Goal: Ask a question

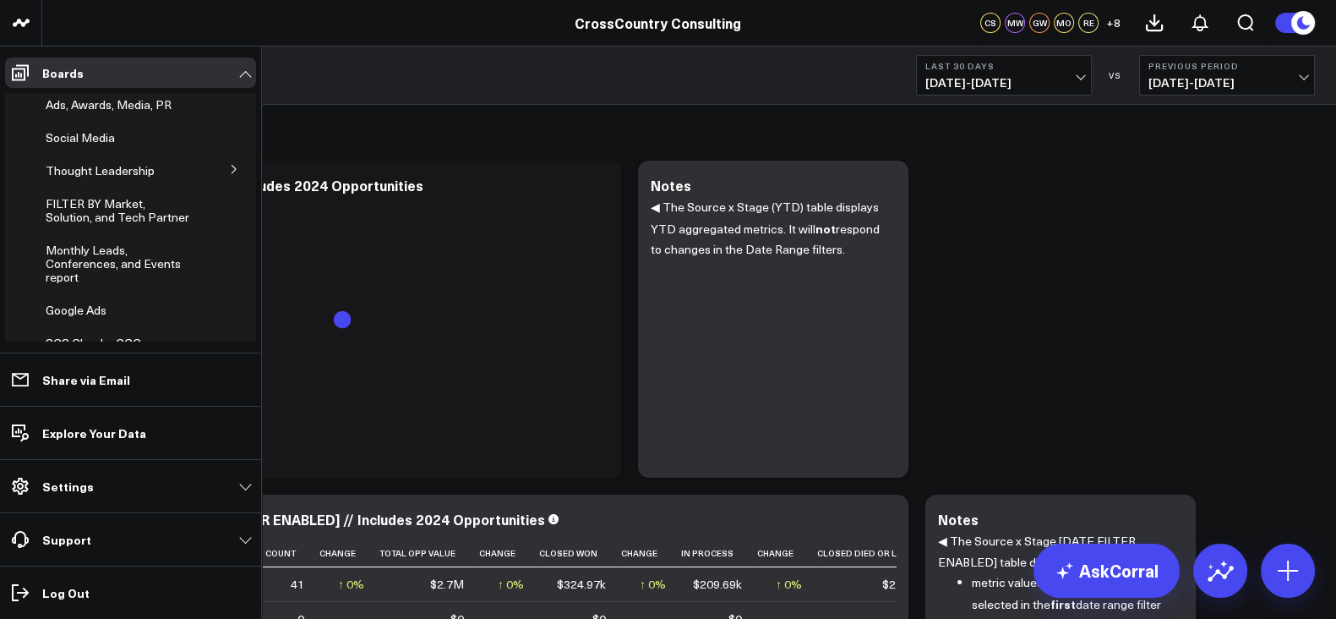
scroll to position [521, 0]
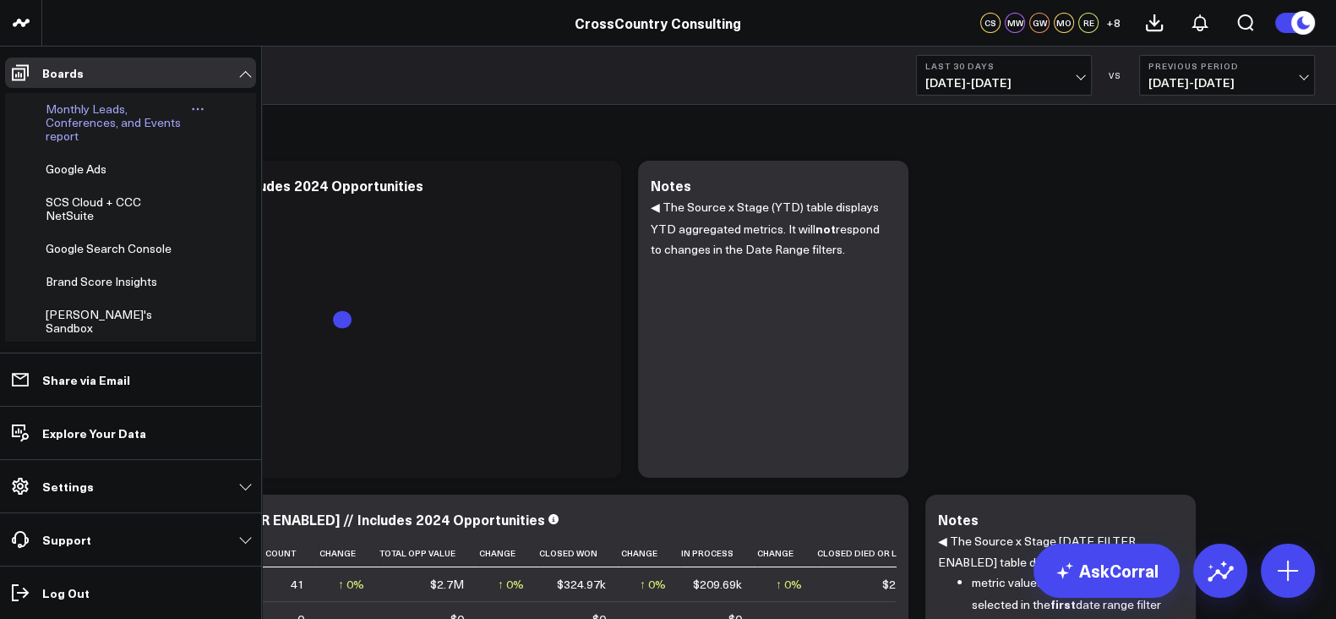
click at [78, 144] on span "Monthly Leads, Conferences, and Events report" at bounding box center [113, 122] width 135 height 43
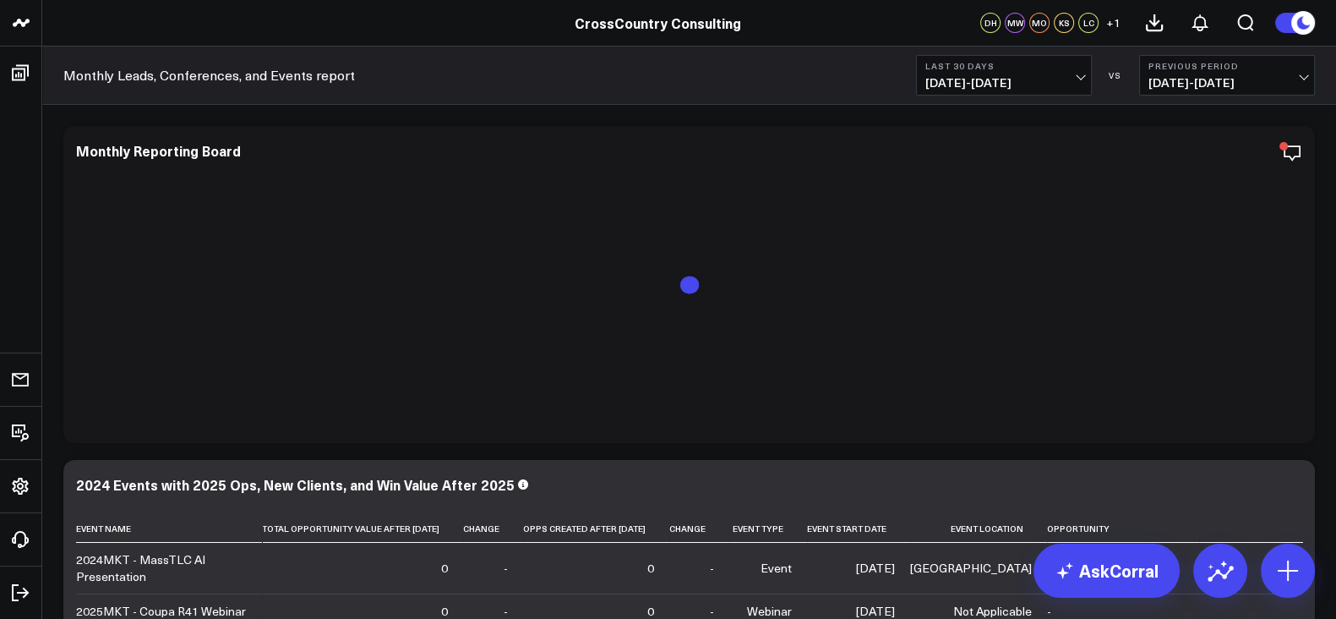
click at [968, 86] on span "[DATE] - [DATE]" at bounding box center [1003, 83] width 157 height 14
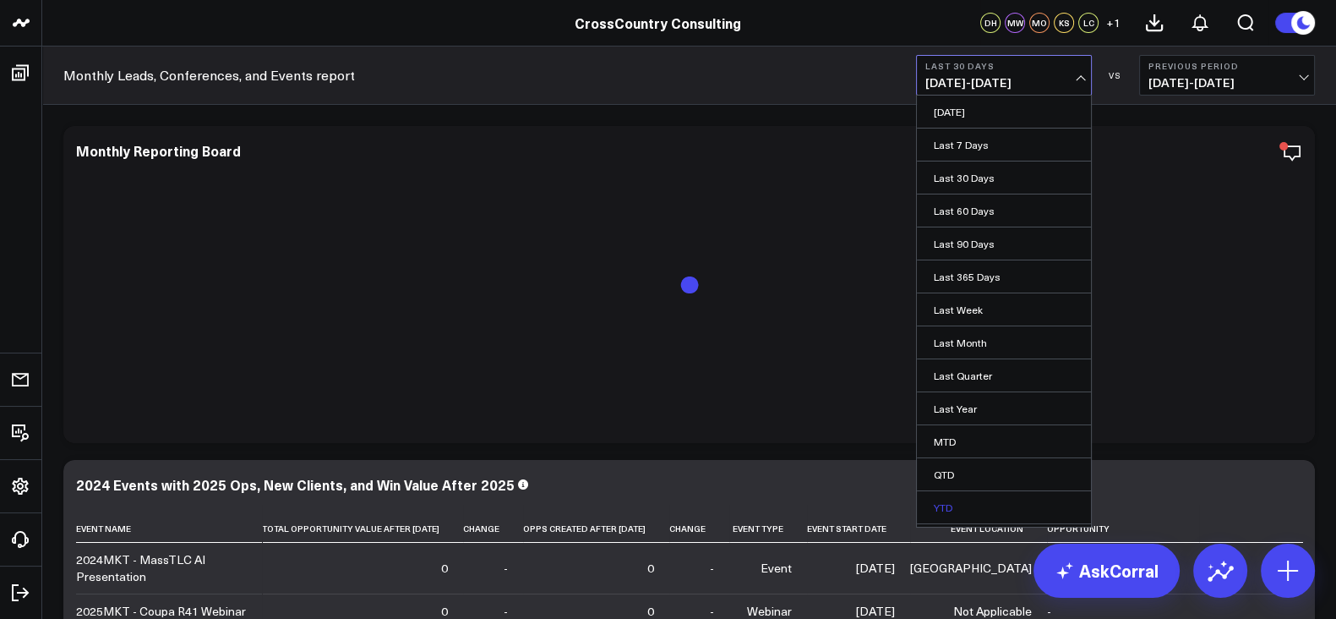
click at [962, 508] on link "YTD" at bounding box center [1004, 507] width 174 height 32
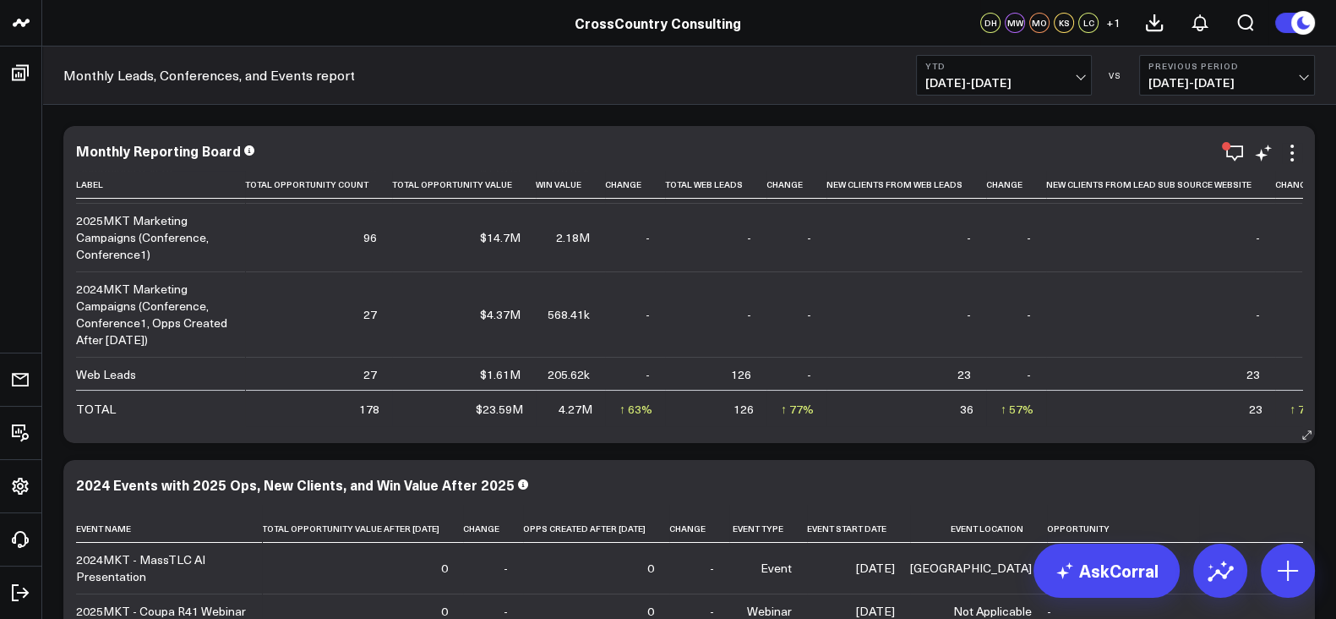
scroll to position [151, 0]
click at [1258, 154] on icon at bounding box center [1261, 155] width 13 height 13
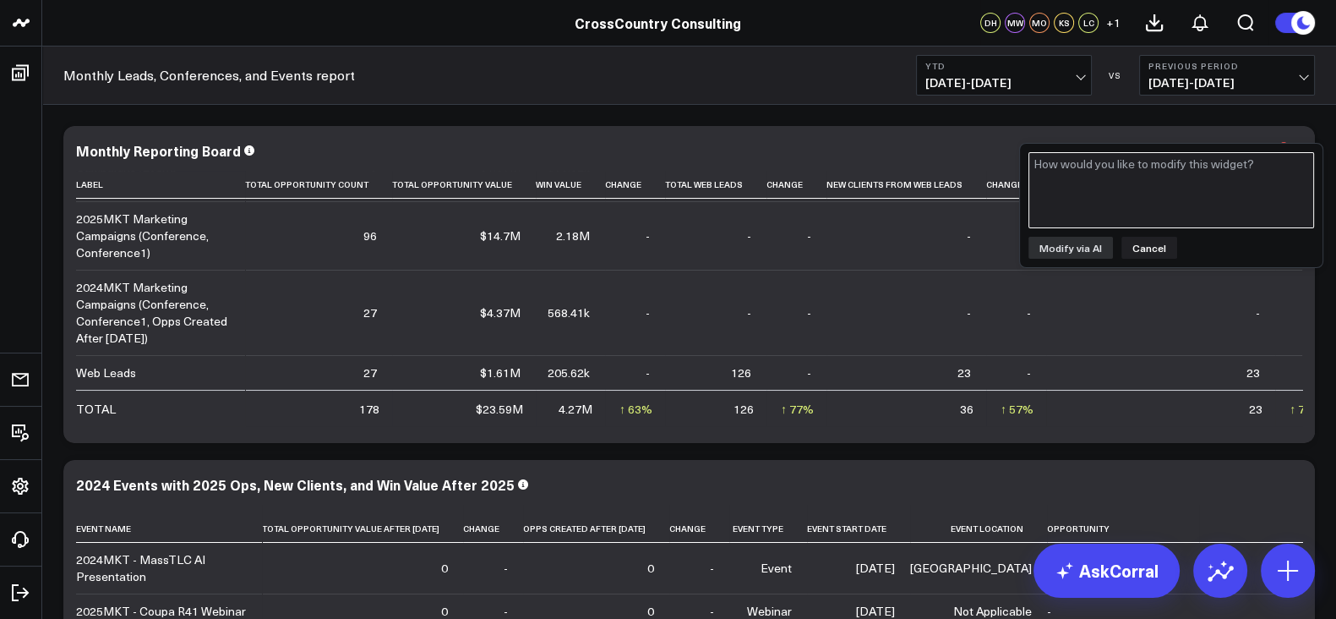
click at [1149, 196] on textarea at bounding box center [1172, 190] width 286 height 76
click at [1158, 246] on button "Cancel" at bounding box center [1150, 248] width 56 height 22
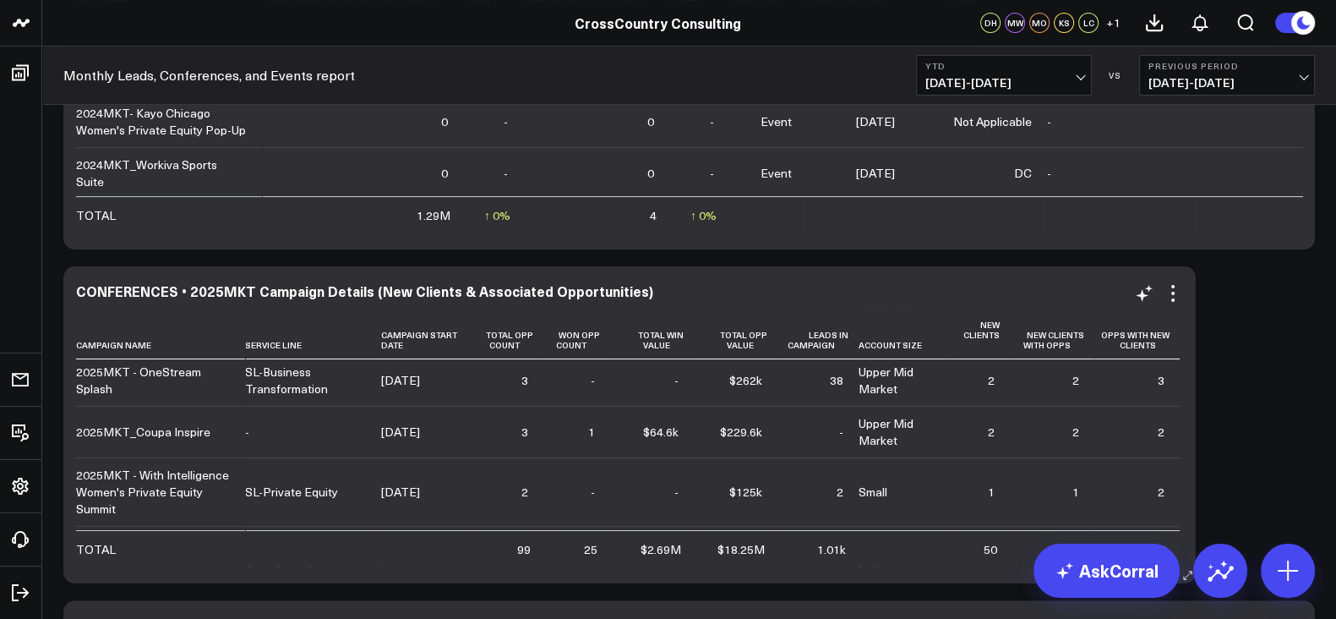
scroll to position [204, 0]
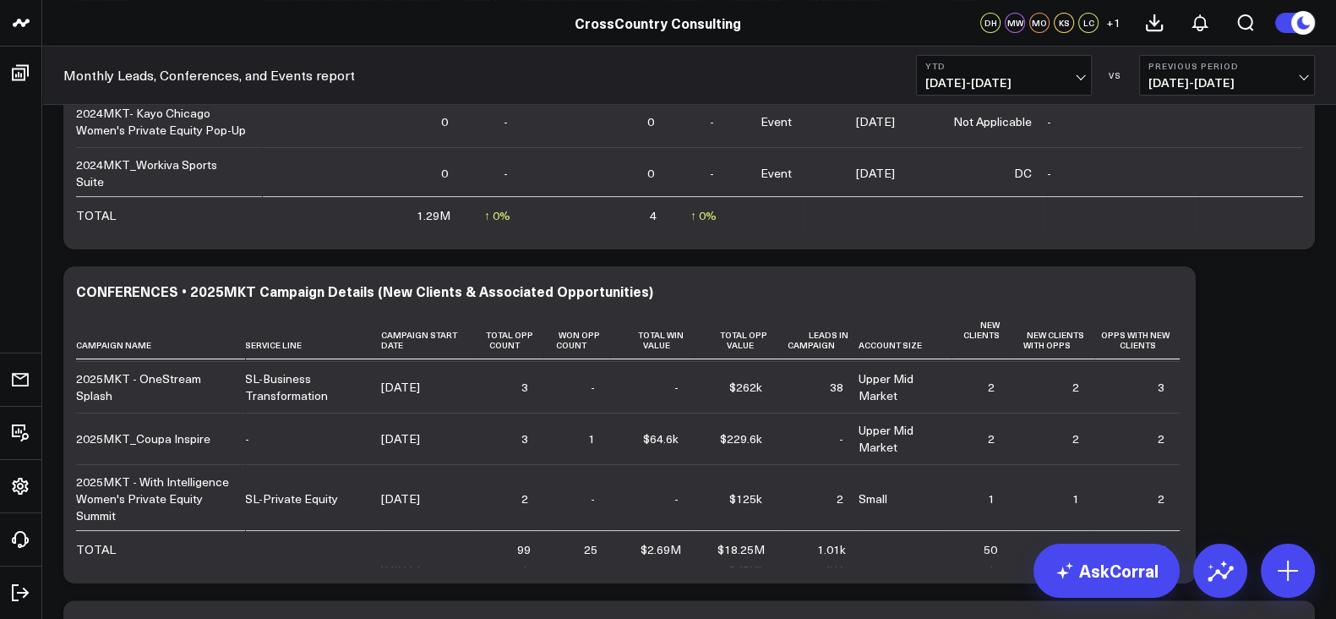
drag, startPoint x: 1350, startPoint y: 95, endPoint x: 918, endPoint y: 260, distance: 462.6
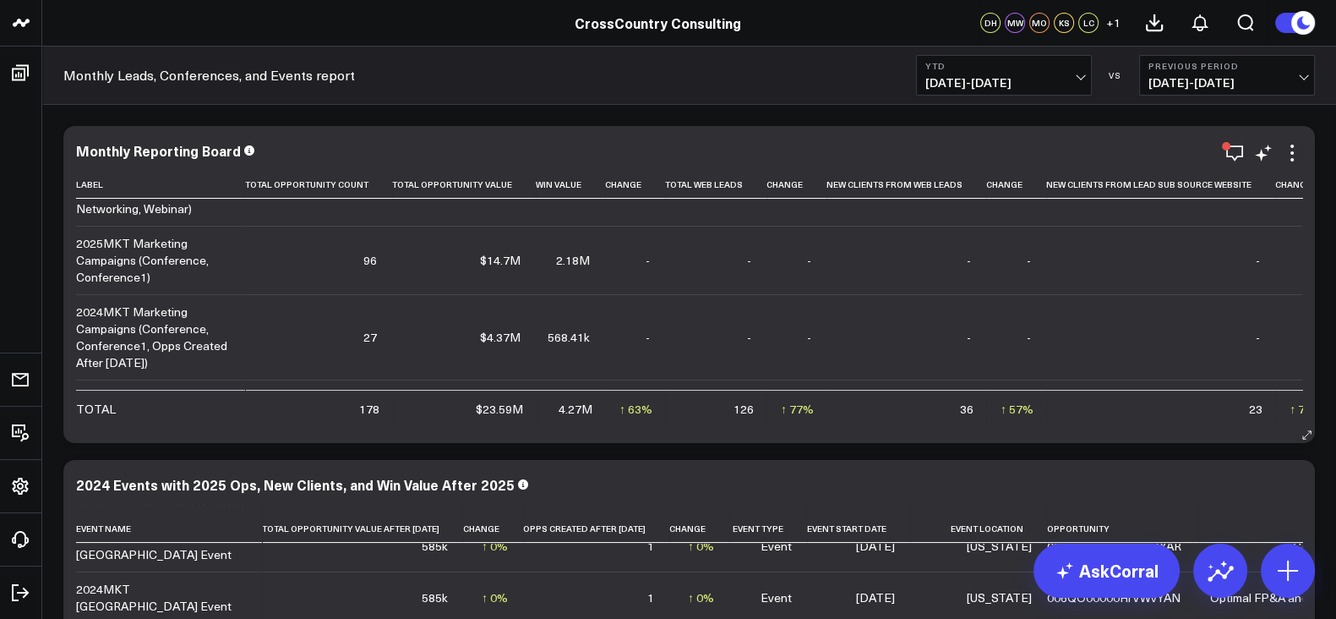
scroll to position [130, 0]
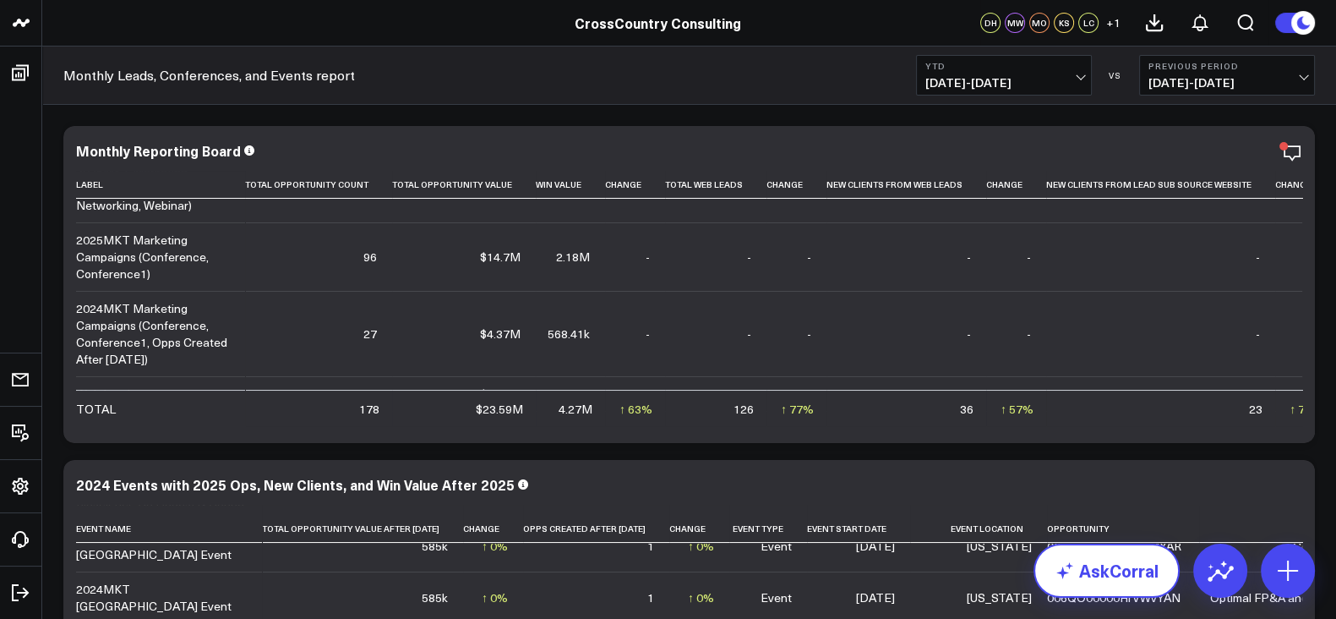
click at [1116, 563] on link "AskCorral" at bounding box center [1107, 570] width 146 height 54
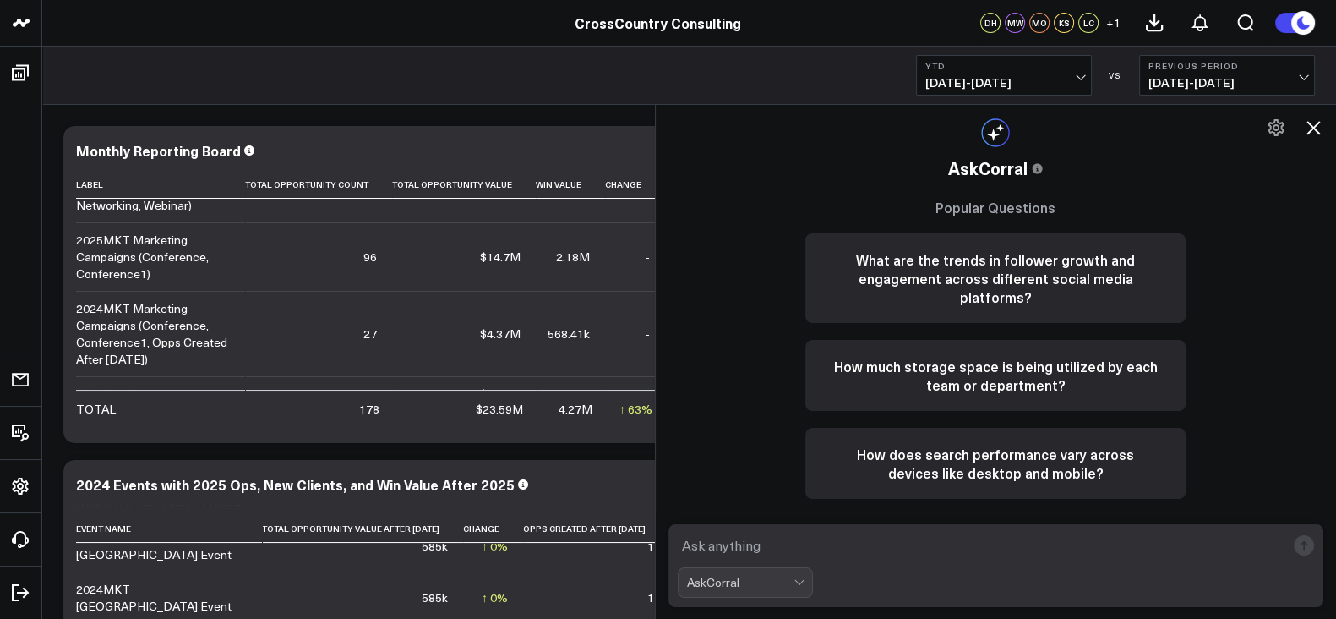
click at [1028, 572] on div "AskCorral" at bounding box center [996, 582] width 637 height 30
click at [1028, 568] on div "AskCorral" at bounding box center [996, 582] width 637 height 30
click at [1005, 564] on form "AskCorral" at bounding box center [997, 565] width 656 height 83
click at [972, 548] on textarea at bounding box center [982, 545] width 609 height 30
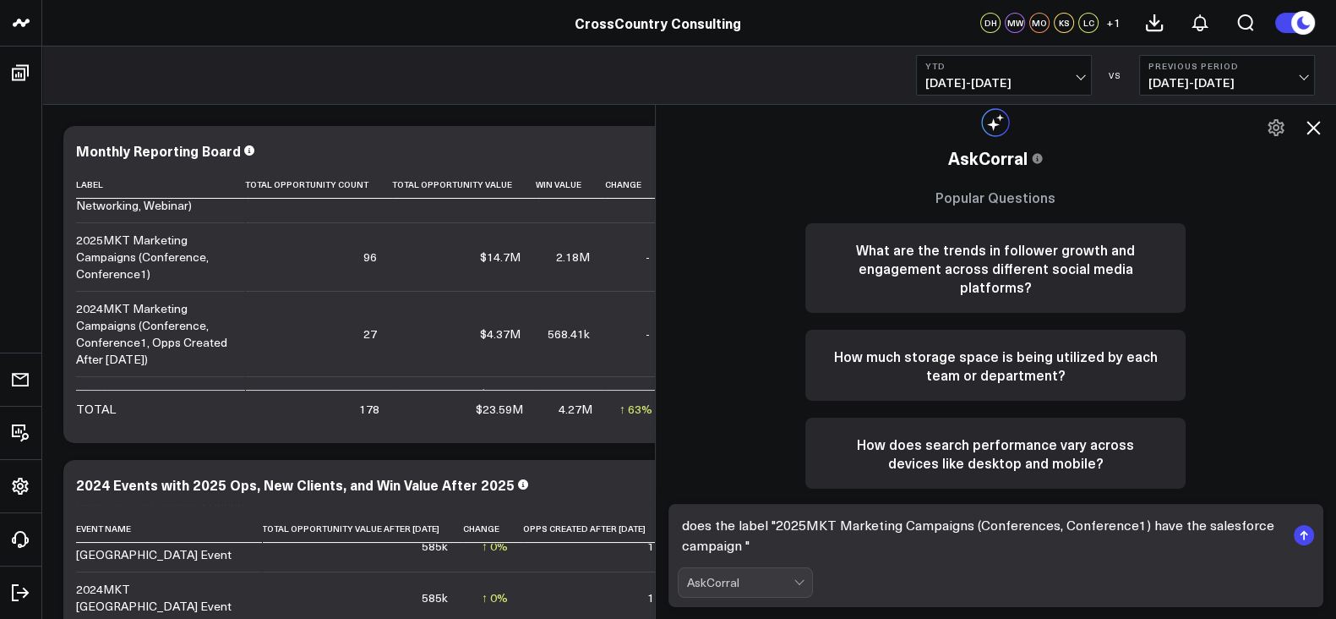
type textarea "does the label "2025MKT Marketing Campaigns (Conferences, Conference1) have the…"
